Goal: Transaction & Acquisition: Purchase product/service

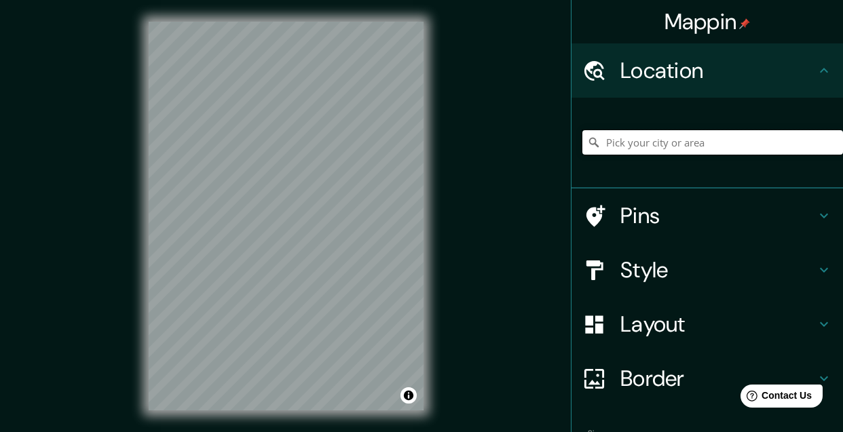
click at [624, 149] on input "Pick your city or area" at bounding box center [712, 142] width 261 height 24
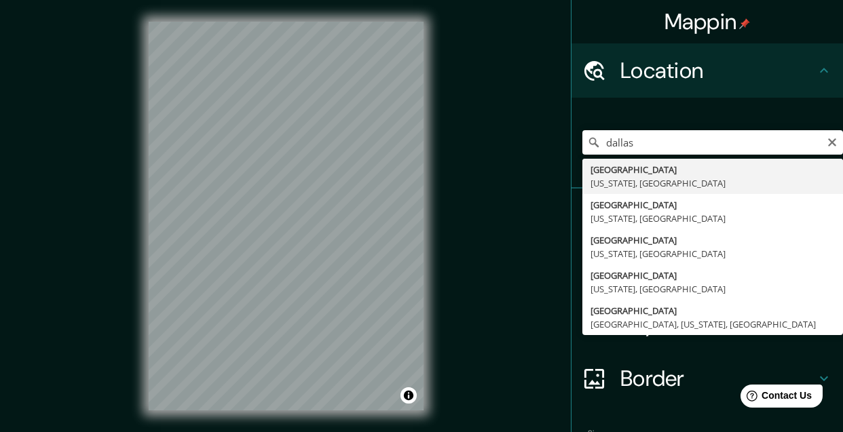
type input "[GEOGRAPHIC_DATA], [US_STATE], [GEOGRAPHIC_DATA]"
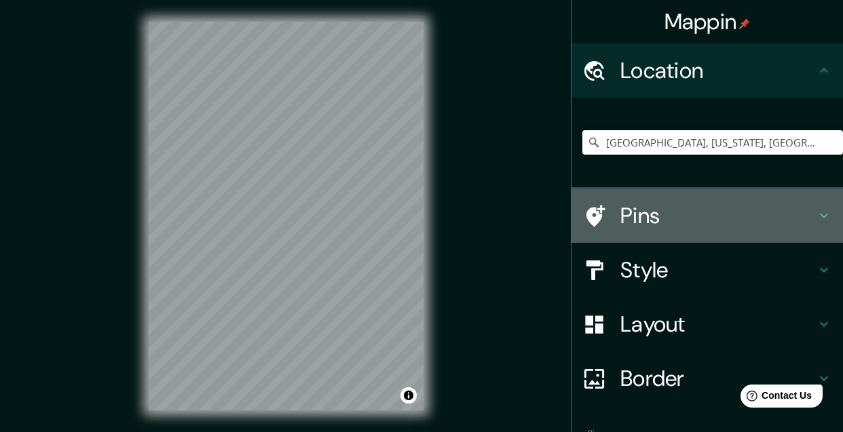
click at [683, 236] on div "Pins" at bounding box center [706, 216] width 271 height 54
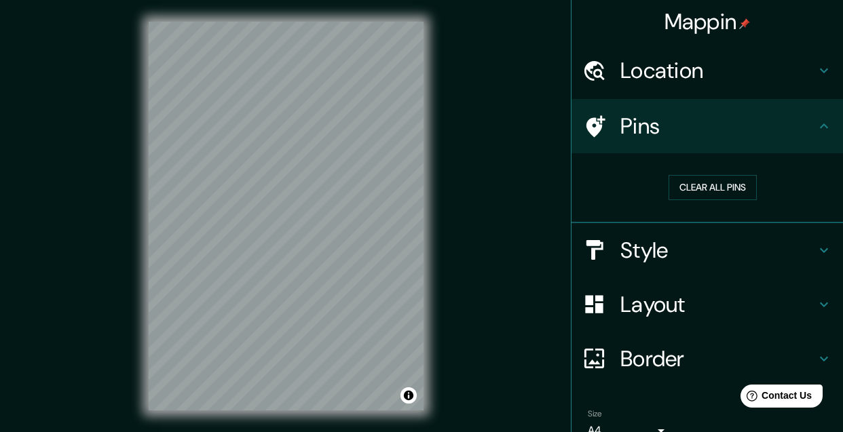
click at [691, 237] on h4 "Style" at bounding box center [717, 250] width 195 height 27
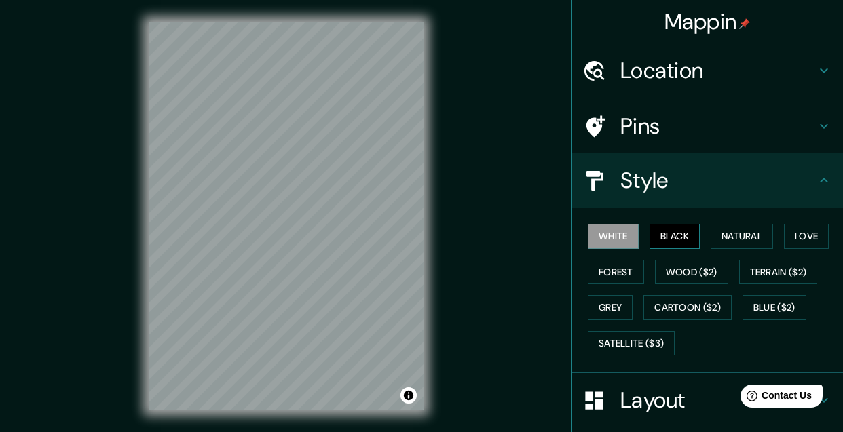
click at [687, 233] on button "Black" at bounding box center [674, 236] width 51 height 25
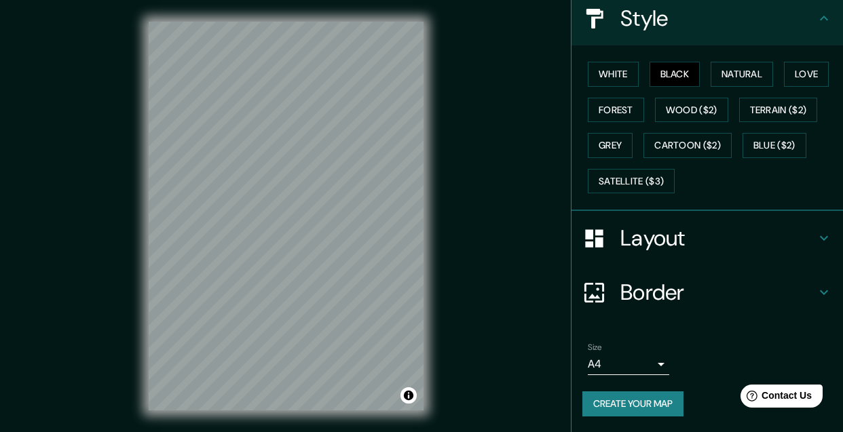
scroll to position [22, 0]
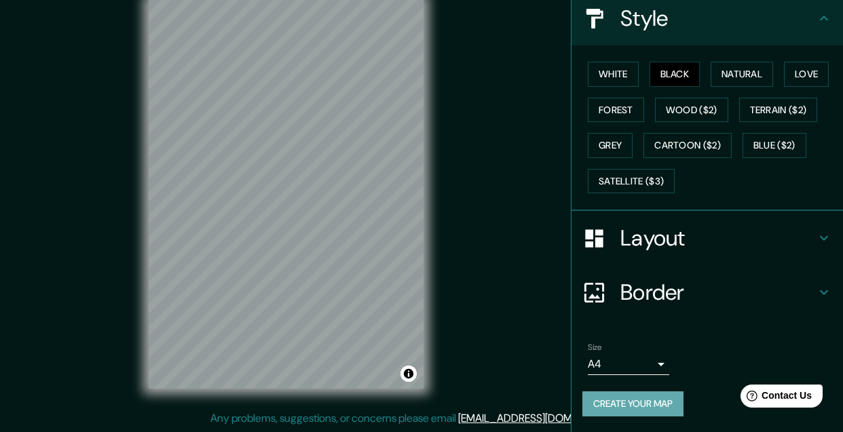
click at [653, 403] on button "Create your map" at bounding box center [632, 403] width 101 height 25
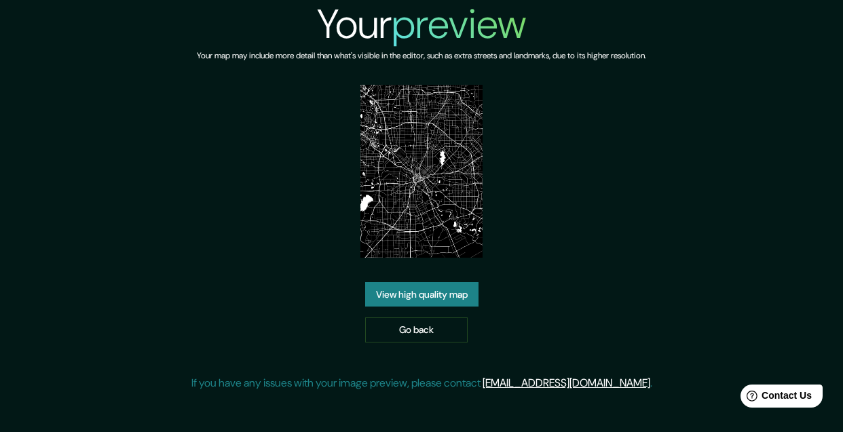
click at [413, 289] on link "View high quality map" at bounding box center [421, 294] width 113 height 25
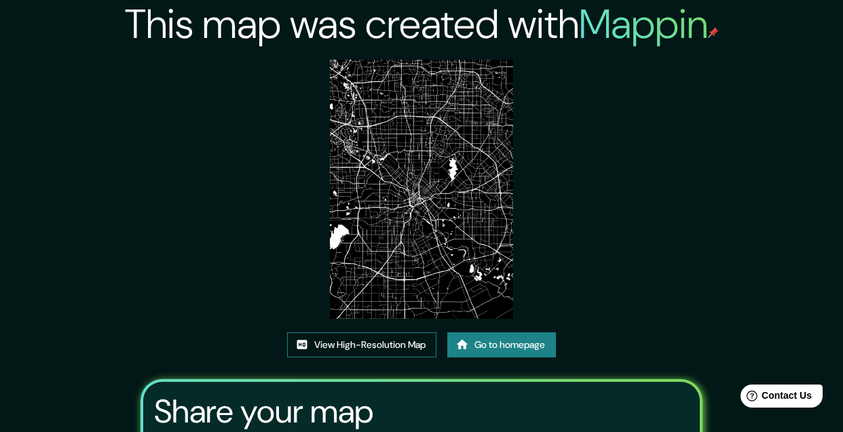
scroll to position [1, 0]
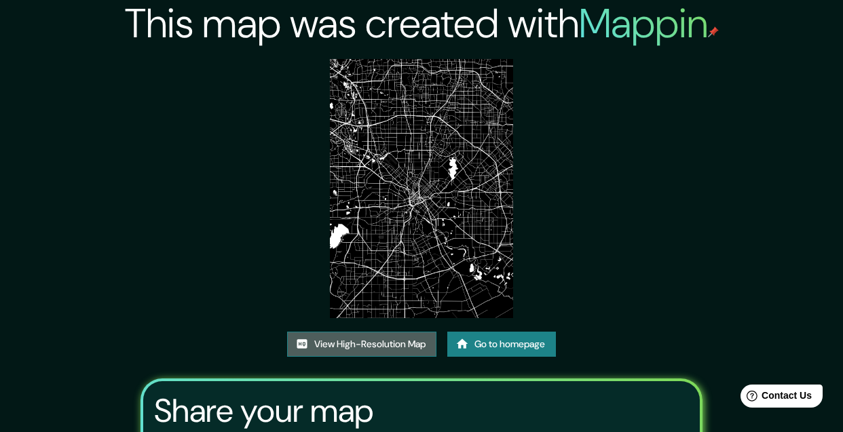
click at [375, 346] on link "View High-Resolution Map" at bounding box center [361, 344] width 149 height 25
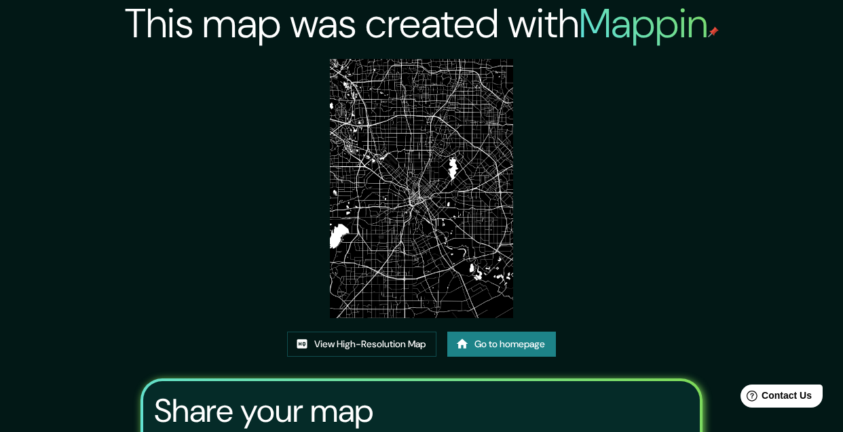
drag, startPoint x: 391, startPoint y: 155, endPoint x: 571, endPoint y: 1, distance: 236.7
click at [0, 0] on div "This map was created with Mappin View High-Resolution Map Go to homepage Share …" at bounding box center [421, 290] width 843 height 582
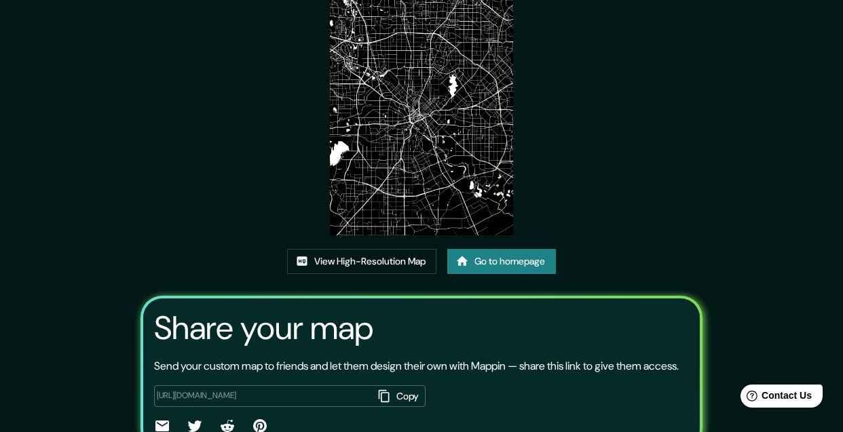
scroll to position [81, 0]
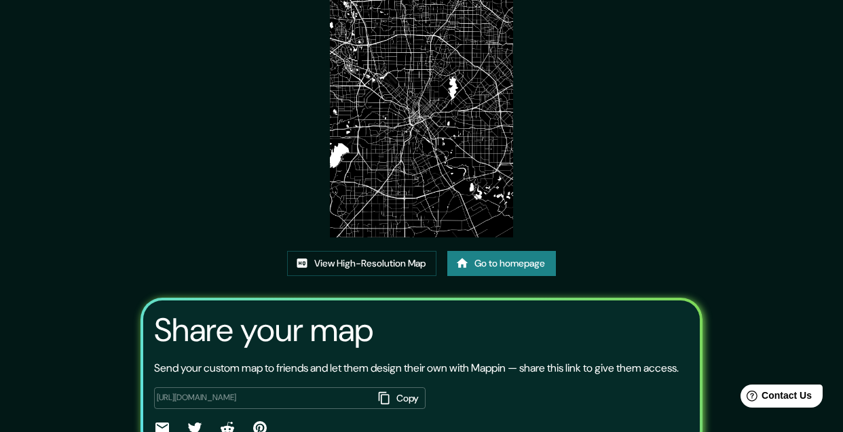
click at [450, 114] on img at bounding box center [421, 107] width 183 height 259
click at [450, 113] on img at bounding box center [421, 107] width 183 height 259
click at [433, 136] on img at bounding box center [421, 107] width 183 height 259
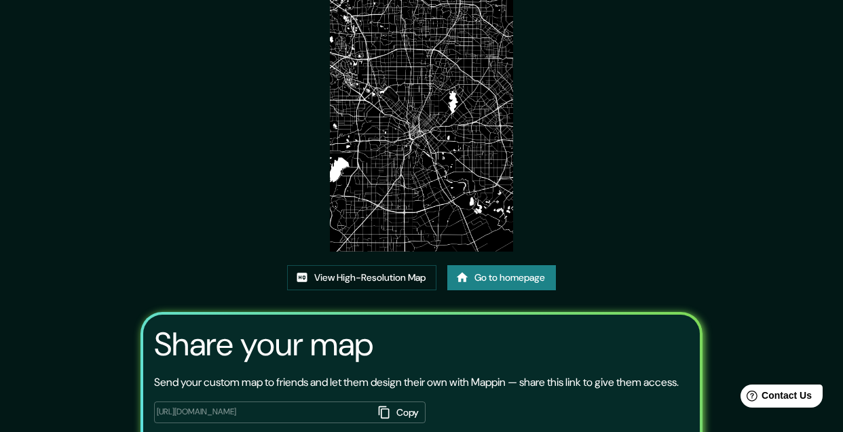
scroll to position [0, 0]
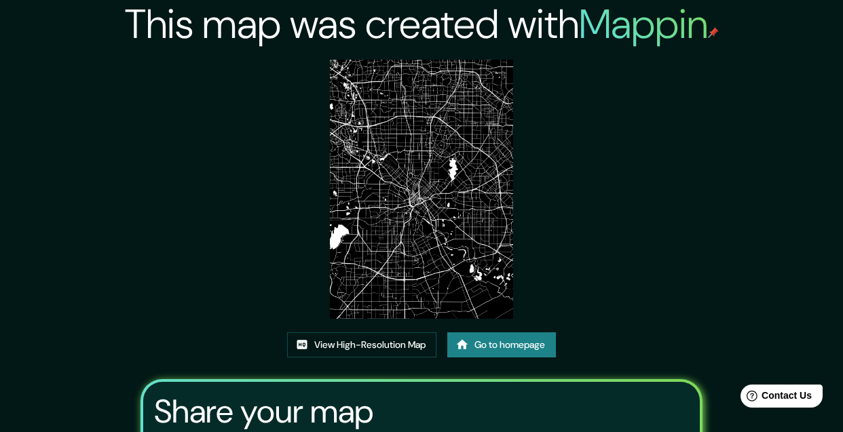
drag, startPoint x: 429, startPoint y: 133, endPoint x: 344, endPoint y: 95, distance: 92.9
